Goal: Information Seeking & Learning: Learn about a topic

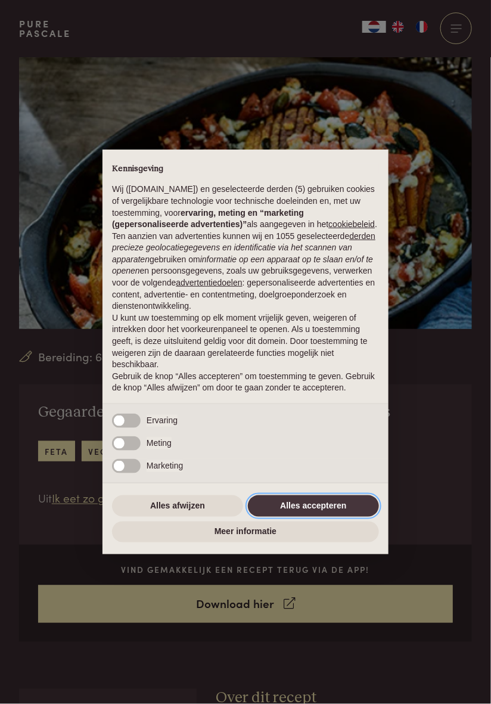
click at [333, 508] on button "Alles accepteren" at bounding box center [313, 505] width 131 height 21
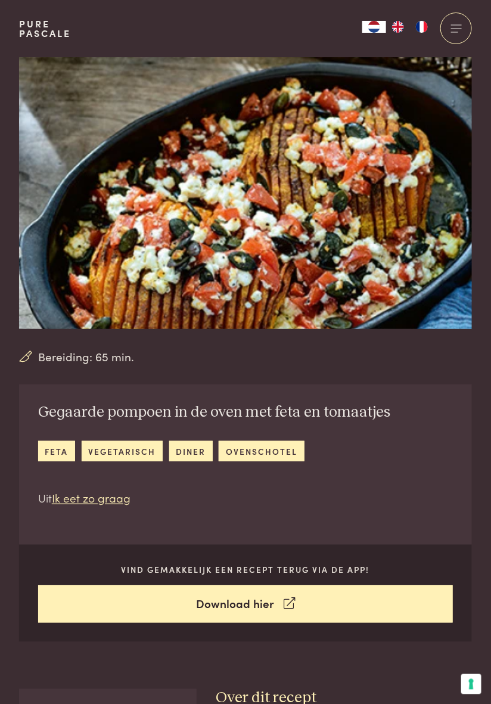
click at [111, 353] on span "Bereiding: 65 min." at bounding box center [87, 356] width 96 height 17
click at [104, 493] on link "Ik eet zo graag" at bounding box center [91, 497] width 79 height 16
click at [468, 587] on div "Vind gemakkelijk een recept terug via de app! Download hier" at bounding box center [245, 593] width 453 height 97
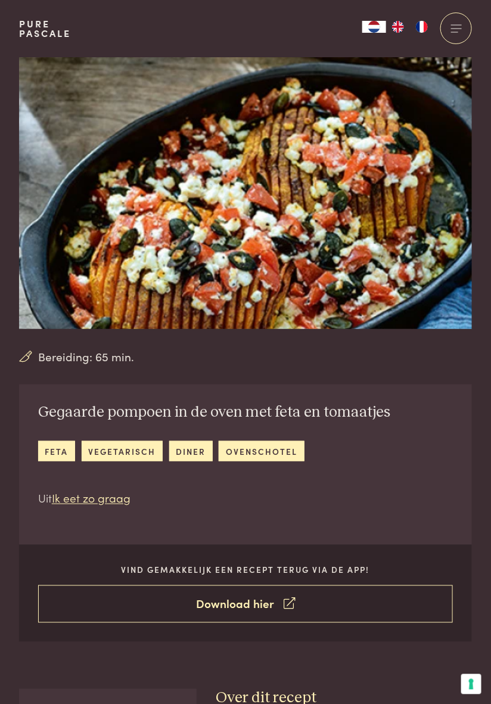
click at [270, 603] on link "Download hier" at bounding box center [245, 604] width 415 height 38
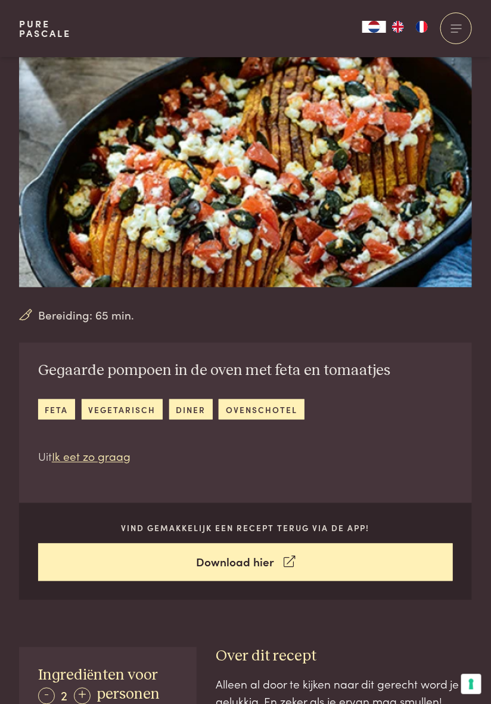
scroll to position [24, 0]
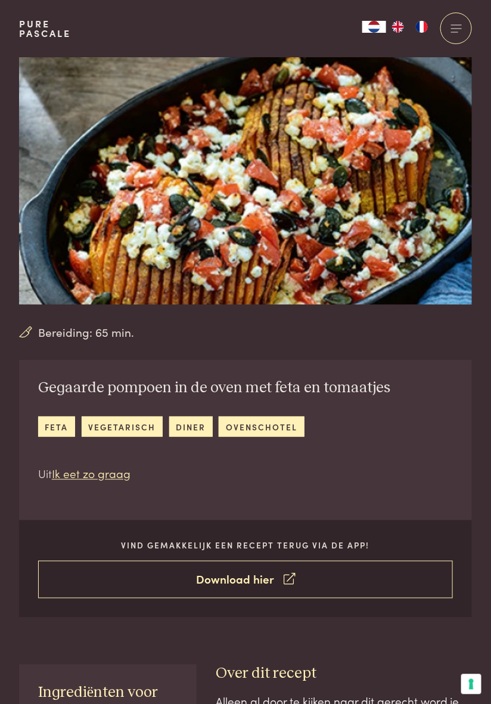
click at [278, 577] on link "Download hier" at bounding box center [245, 580] width 415 height 38
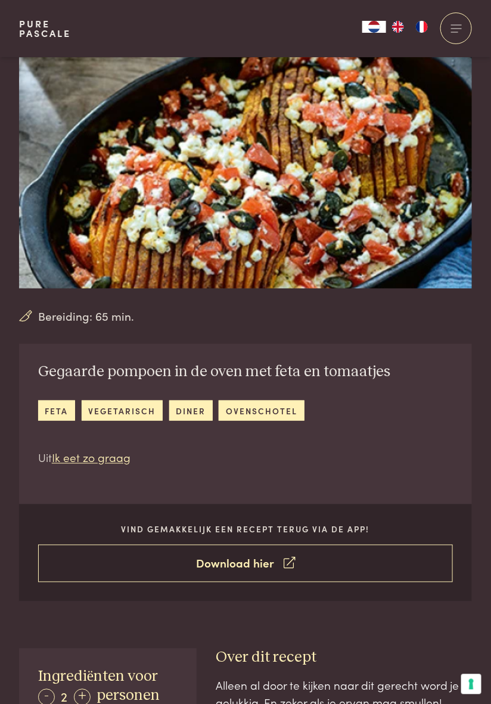
scroll to position [63, 0]
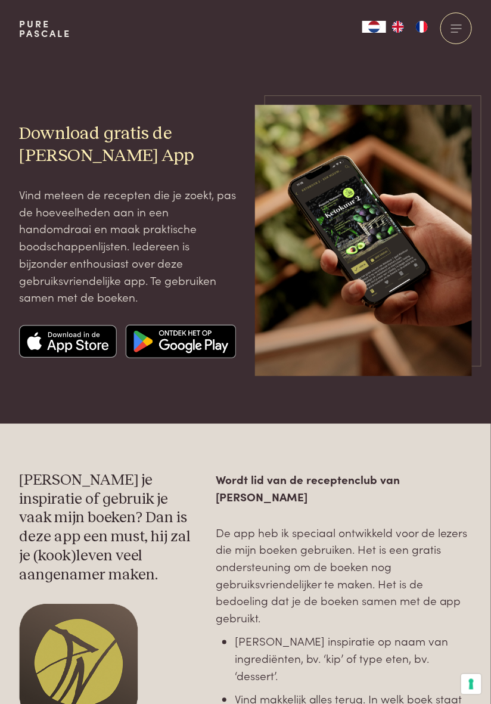
click at [199, 346] on img at bounding box center [181, 341] width 110 height 33
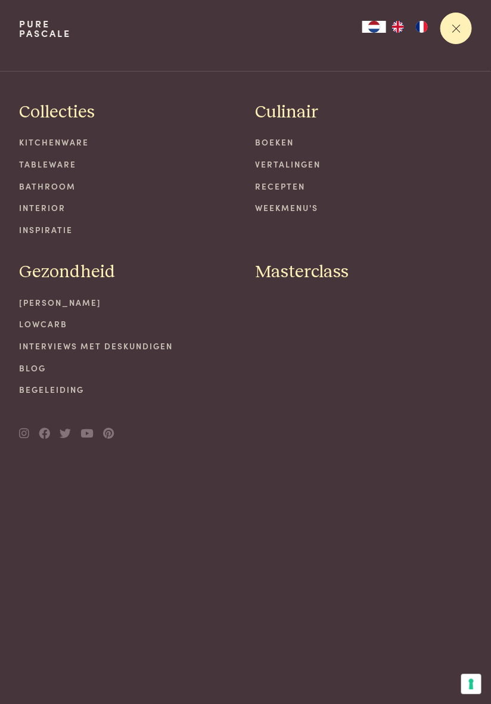
click at [459, 30] on div at bounding box center [456, 29] width 32 height 32
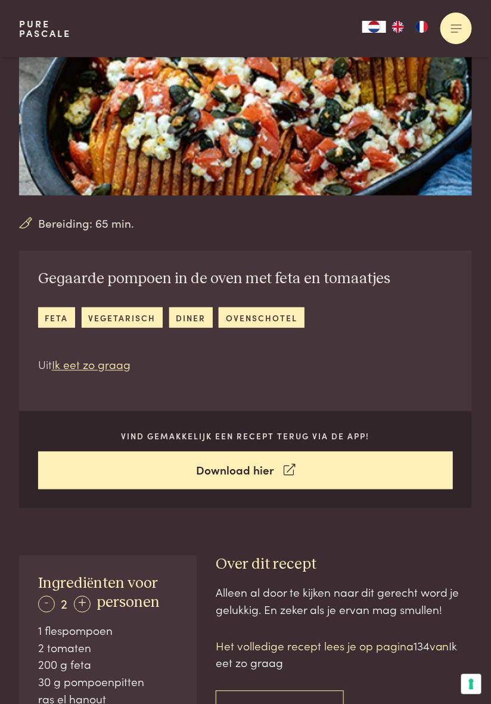
scroll to position [135, 0]
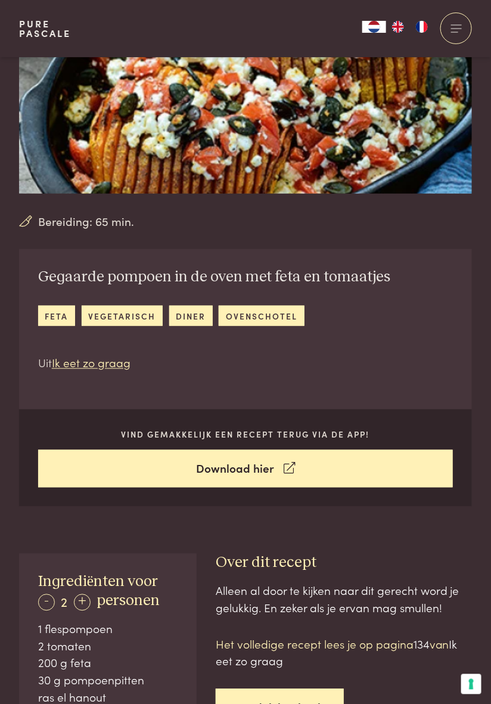
click at [294, 701] on link "Ontdek het boek" at bounding box center [280, 708] width 128 height 38
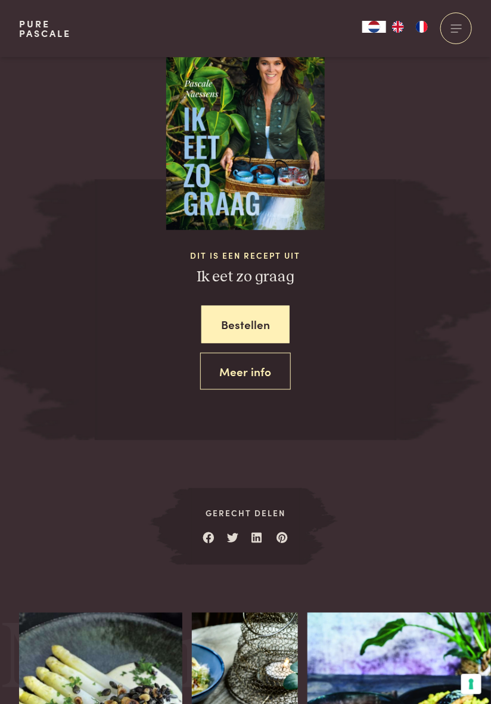
scroll to position [1146, 0]
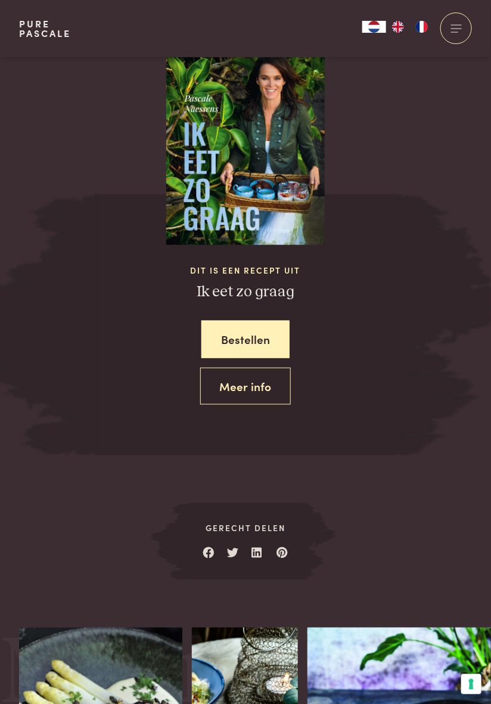
scroll to position [1130, 0]
